Goal: Obtain resource: Download file/media

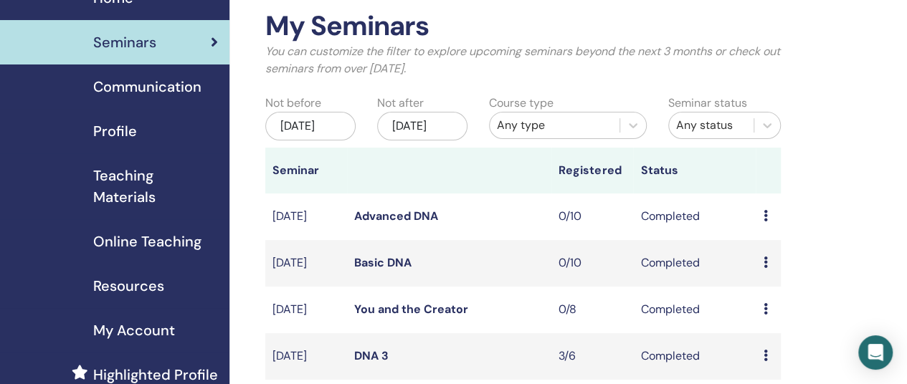
scroll to position [115, 0]
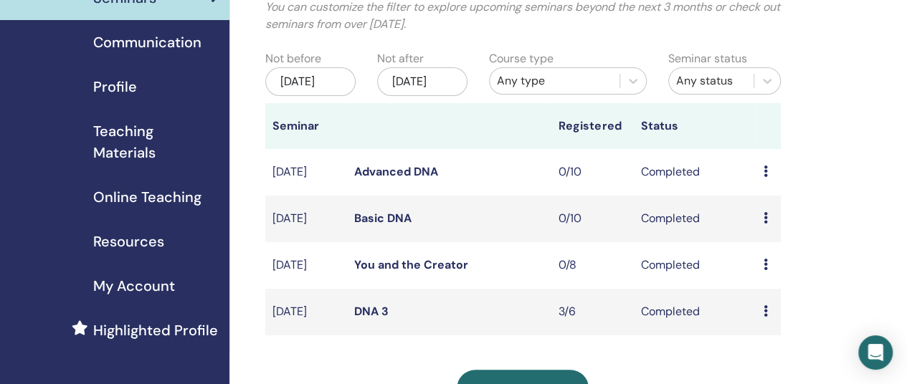
click at [137, 152] on span "Teaching Materials" at bounding box center [155, 141] width 125 height 43
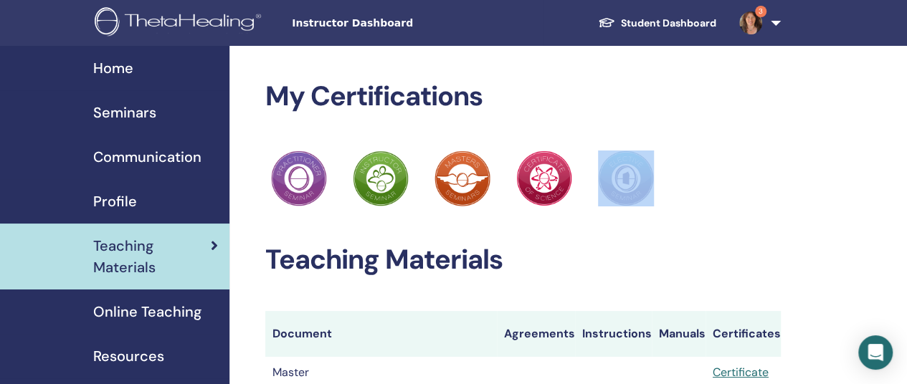
drag, startPoint x: 901, startPoint y: 123, endPoint x: 895, endPoint y: 174, distance: 51.9
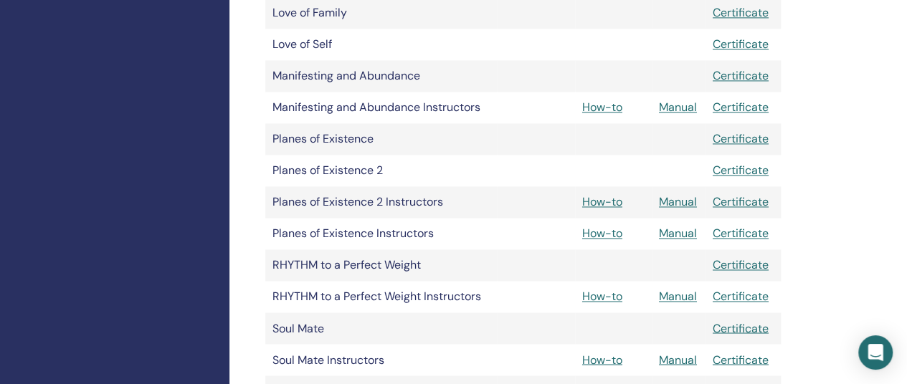
scroll to position [1043, 0]
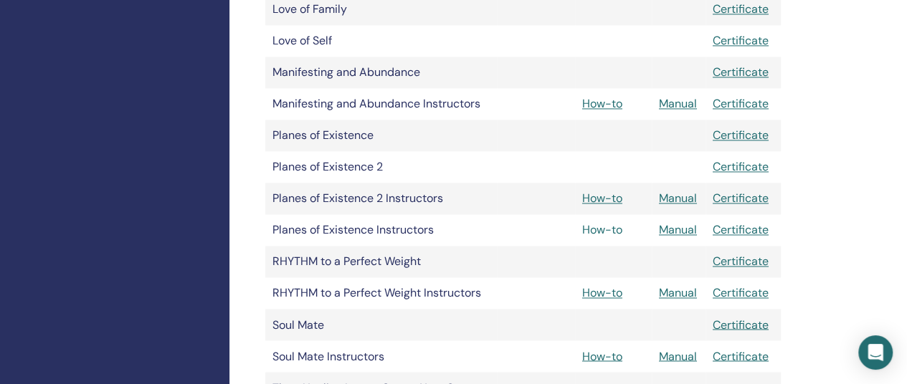
click at [615, 231] on link "How-to" at bounding box center [602, 229] width 40 height 15
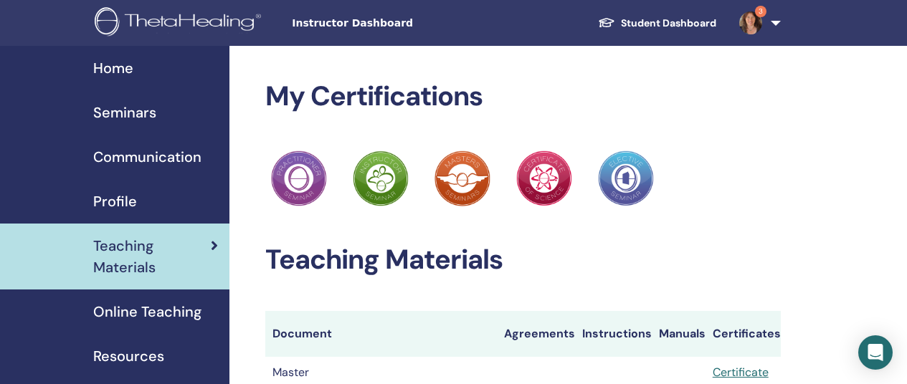
scroll to position [1043, 0]
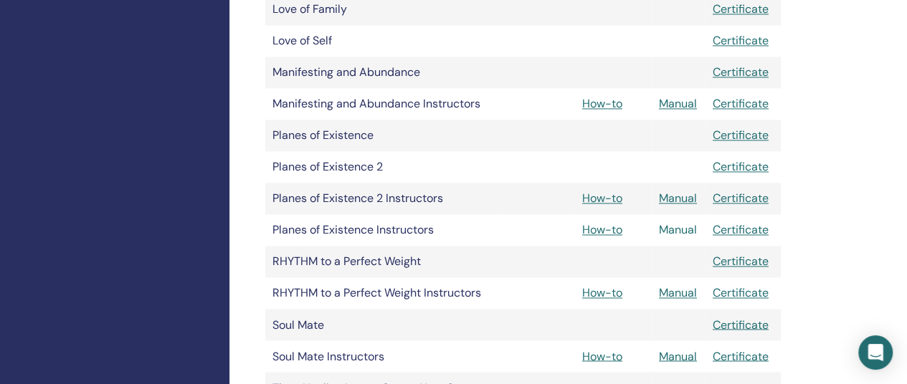
click at [680, 227] on link "Manual" at bounding box center [678, 229] width 38 height 15
